Goal: Ask a question

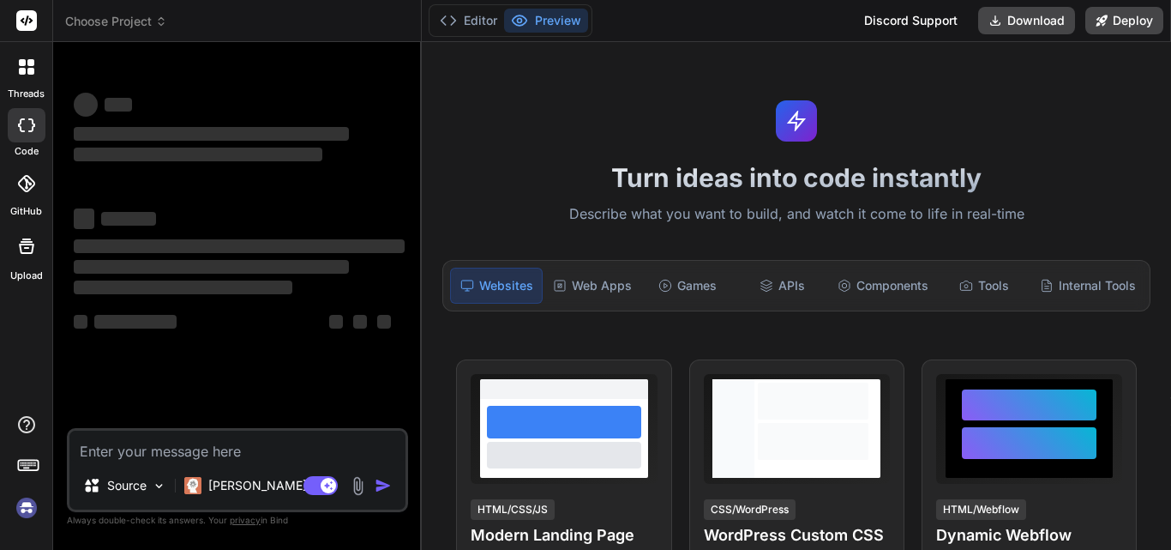
type textarea "x"
click at [189, 448] on textarea at bounding box center [237, 445] width 336 height 31
type textarea "a"
type textarea "x"
type textarea "ap"
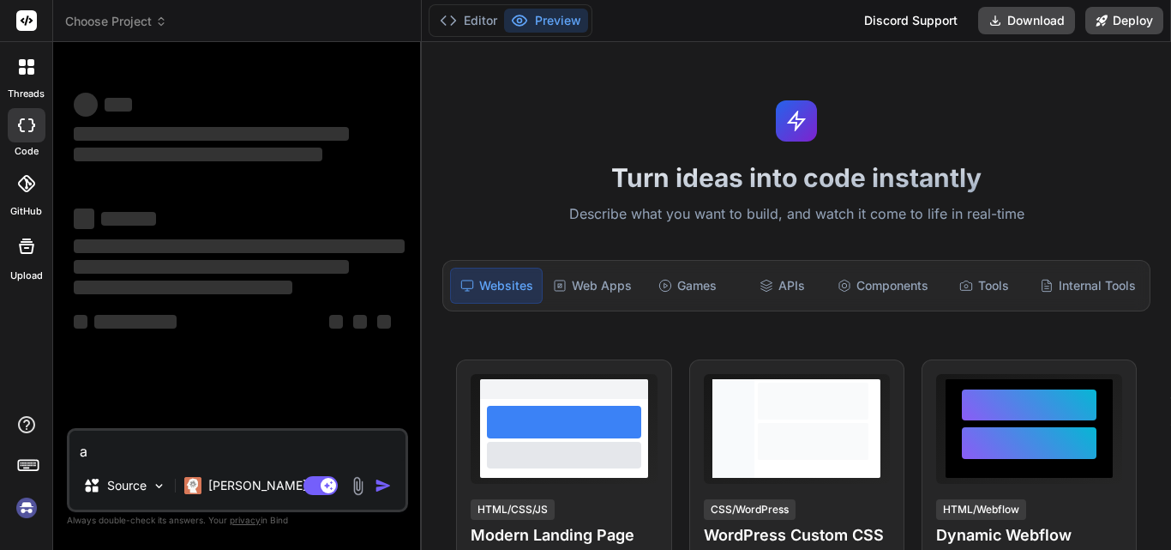
type textarea "x"
type textarea "api"
type textarea "x"
type textarea "api"
type textarea "x"
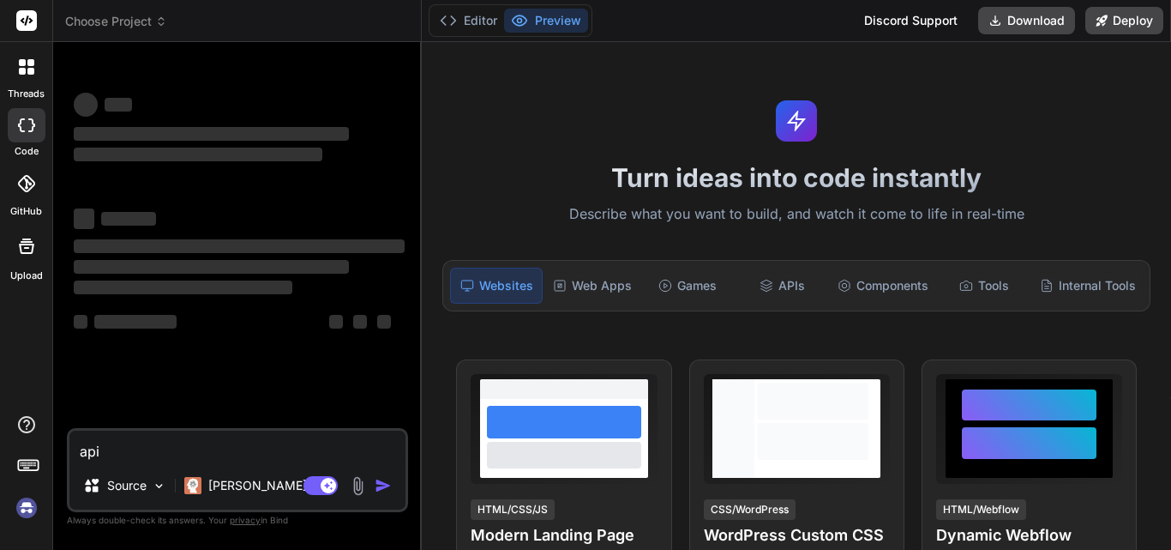
type textarea "api p"
type textarea "x"
type textarea "api pr"
type textarea "x"
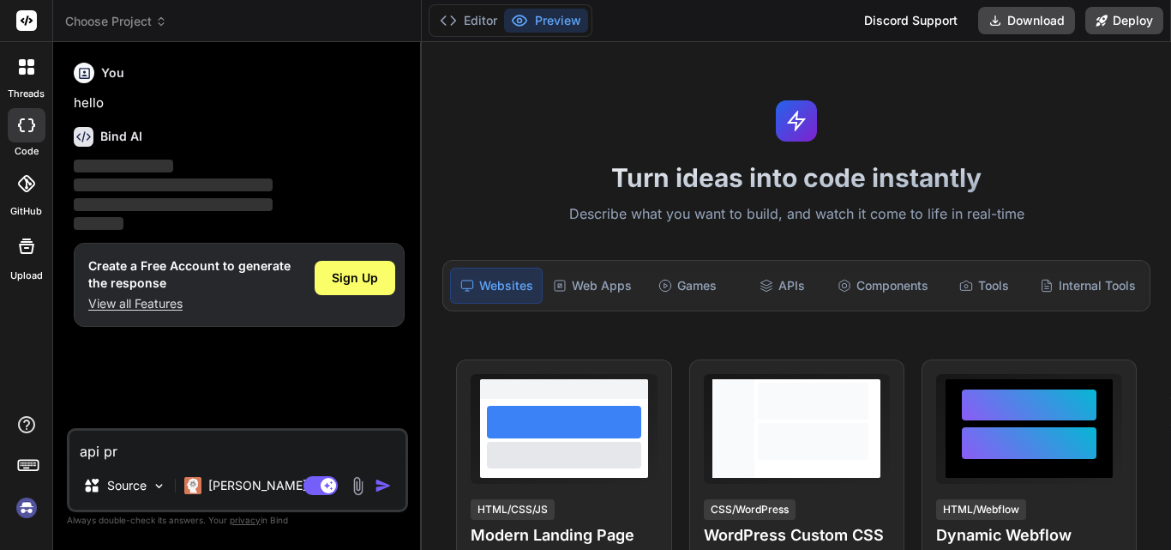
type textarea "api pro"
type textarea "x"
type textarea "api proj"
type textarea "x"
type textarea "api proje"
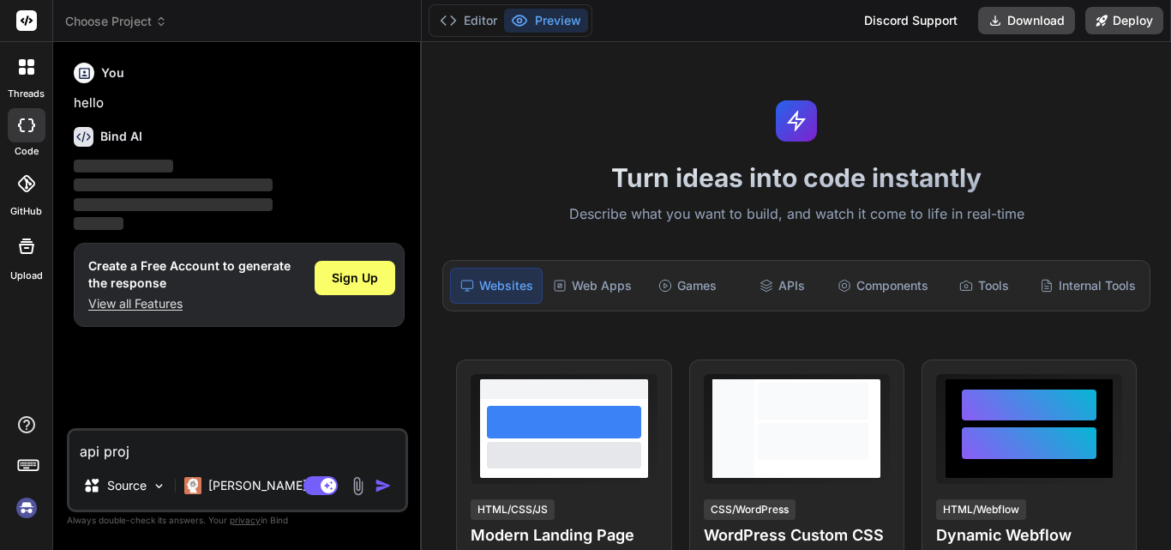
type textarea "x"
type textarea "api projec"
type textarea "x"
type textarea "api project"
type textarea "x"
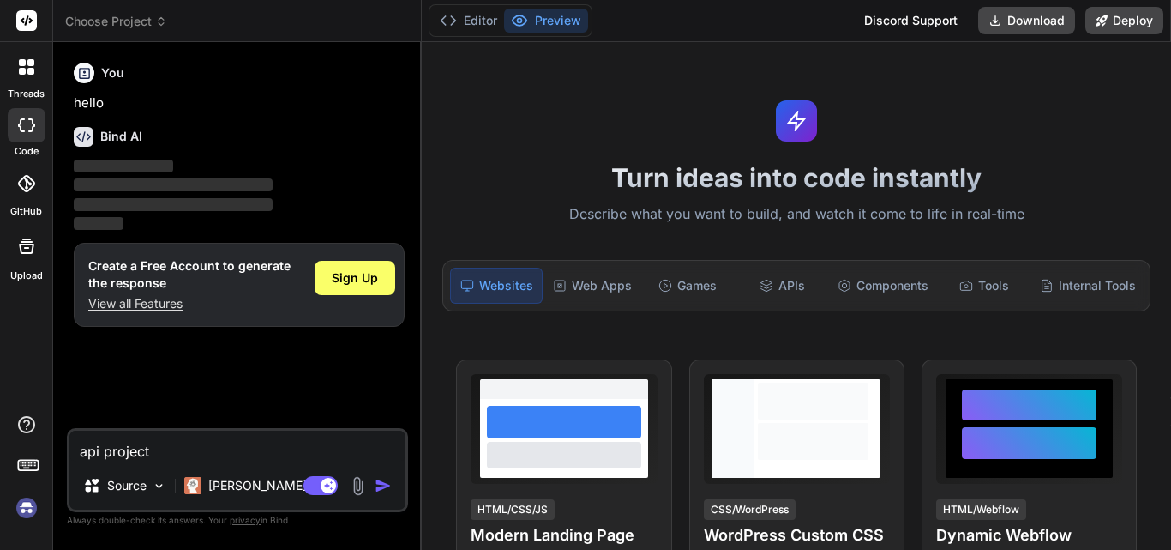
type textarea "api projects"
type textarea "x"
type textarea "api projects"
type textarea "x"
type textarea "api projects i"
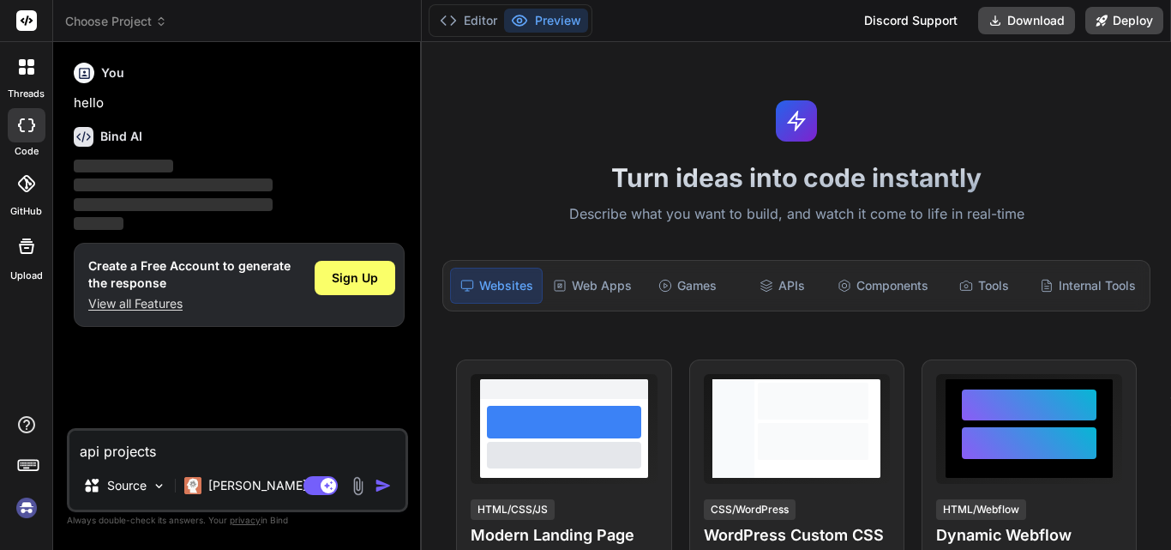
type textarea "x"
type textarea "api projects in"
type textarea "x"
type textarea "api projects in"
type textarea "x"
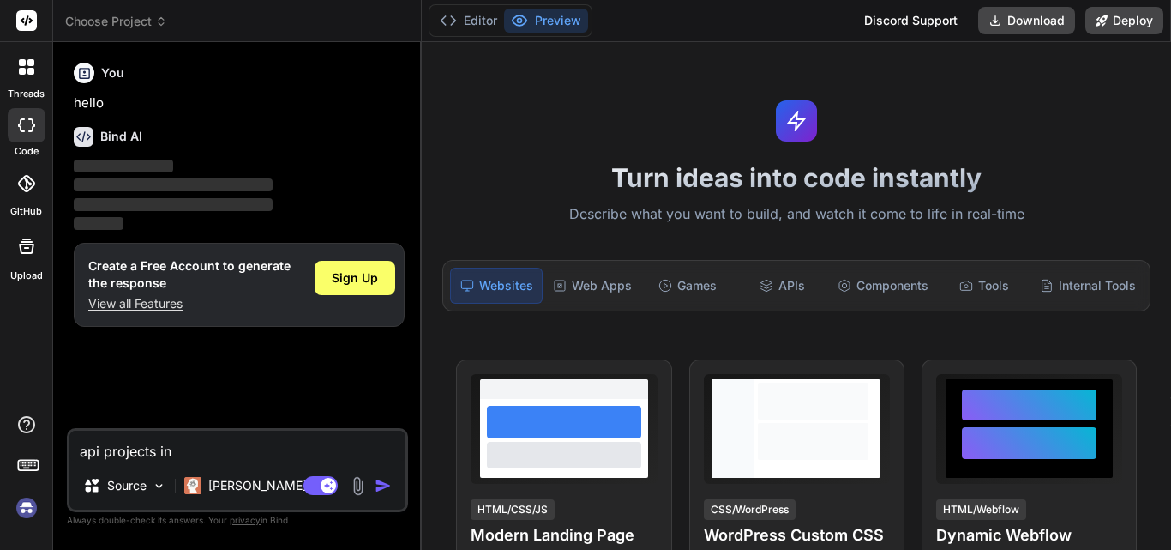
type textarea "api projects in a"
type textarea "x"
type textarea "api projects in as"
type textarea "x"
type textarea "api projects in asp"
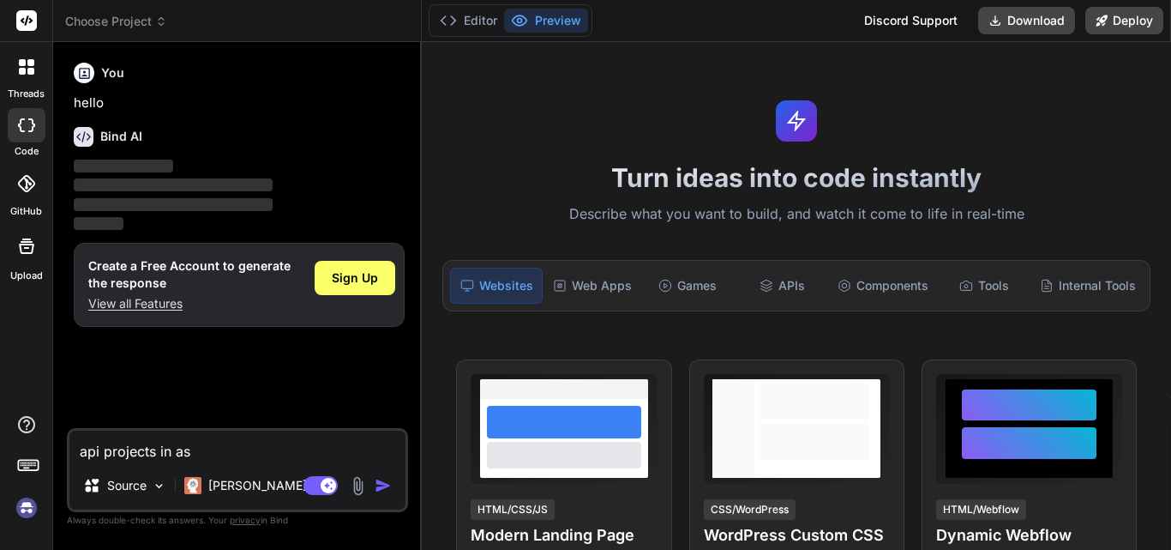
type textarea "x"
type textarea "api projects in asp."
type textarea "x"
type textarea "api projects in [GEOGRAPHIC_DATA]n"
type textarea "x"
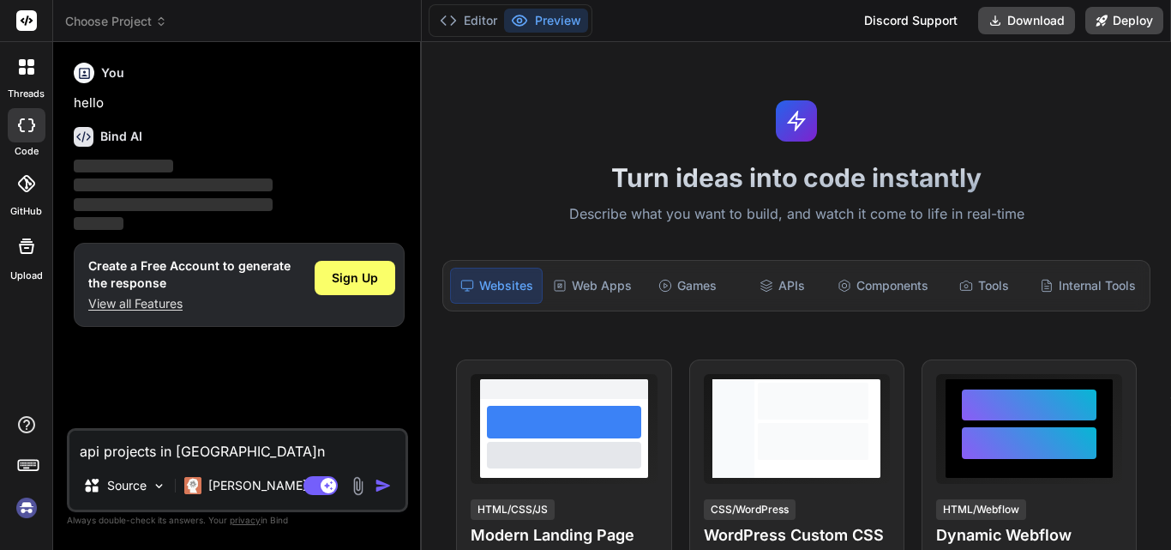
type textarea "api projects in [DOMAIN_NAME]"
type textarea "x"
type textarea "api projects in [DOMAIN_NAME]"
type textarea "x"
type textarea "api projects in [DOMAIN_NAME]"
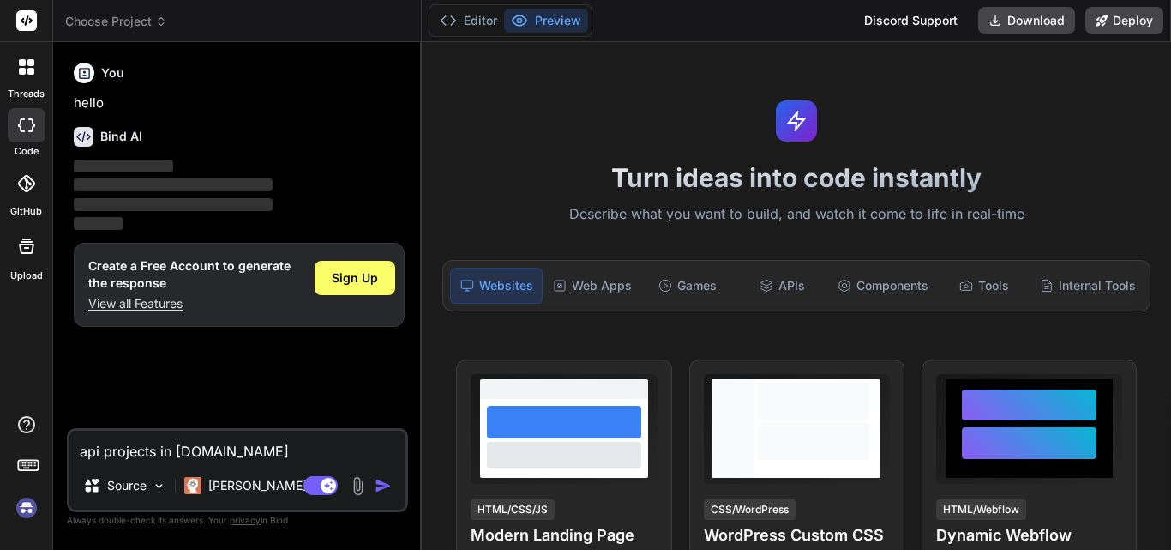
click at [388, 487] on img "button" at bounding box center [383, 485] width 17 height 17
click at [232, 451] on textarea "api projects in [DOMAIN_NAME]" at bounding box center [237, 445] width 336 height 31
click at [388, 490] on img "button" at bounding box center [383, 485] width 17 height 17
click at [387, 479] on img "button" at bounding box center [383, 485] width 17 height 17
